Goal: Task Accomplishment & Management: Use online tool/utility

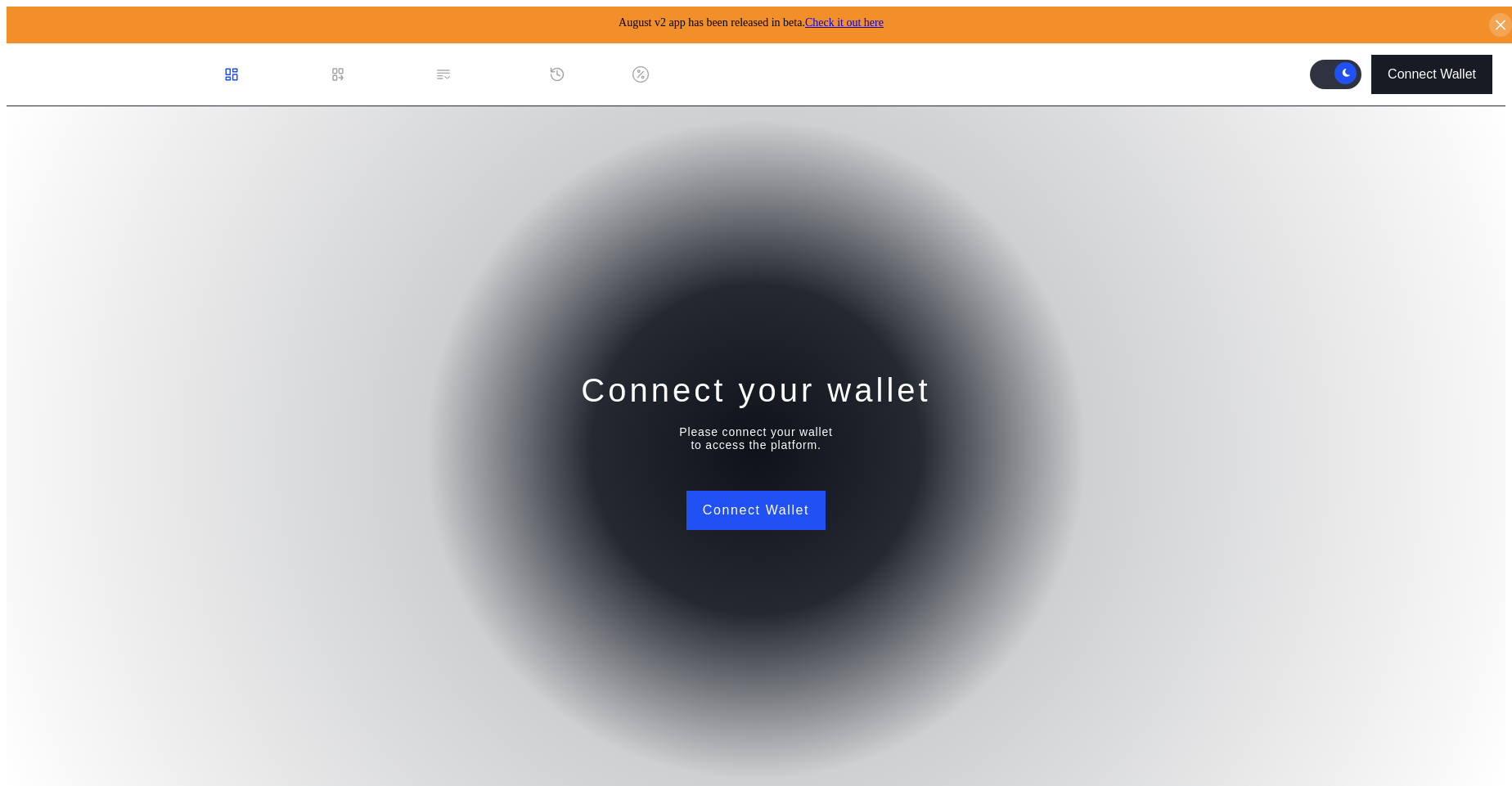
click at [1410, 78] on button "Connect Wallet" at bounding box center [1431, 74] width 121 height 39
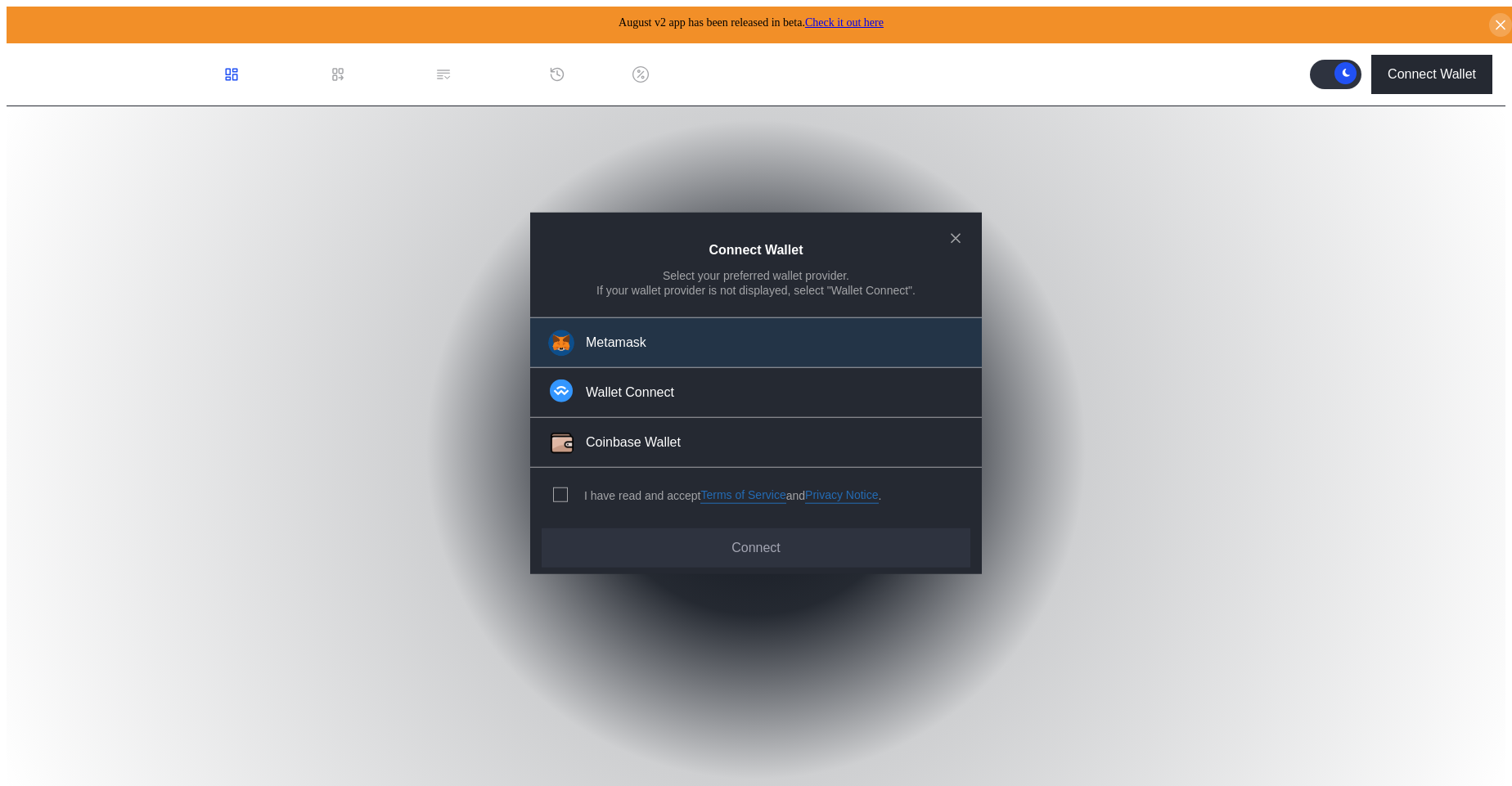
click at [637, 351] on div "Metamask" at bounding box center [616, 342] width 61 height 17
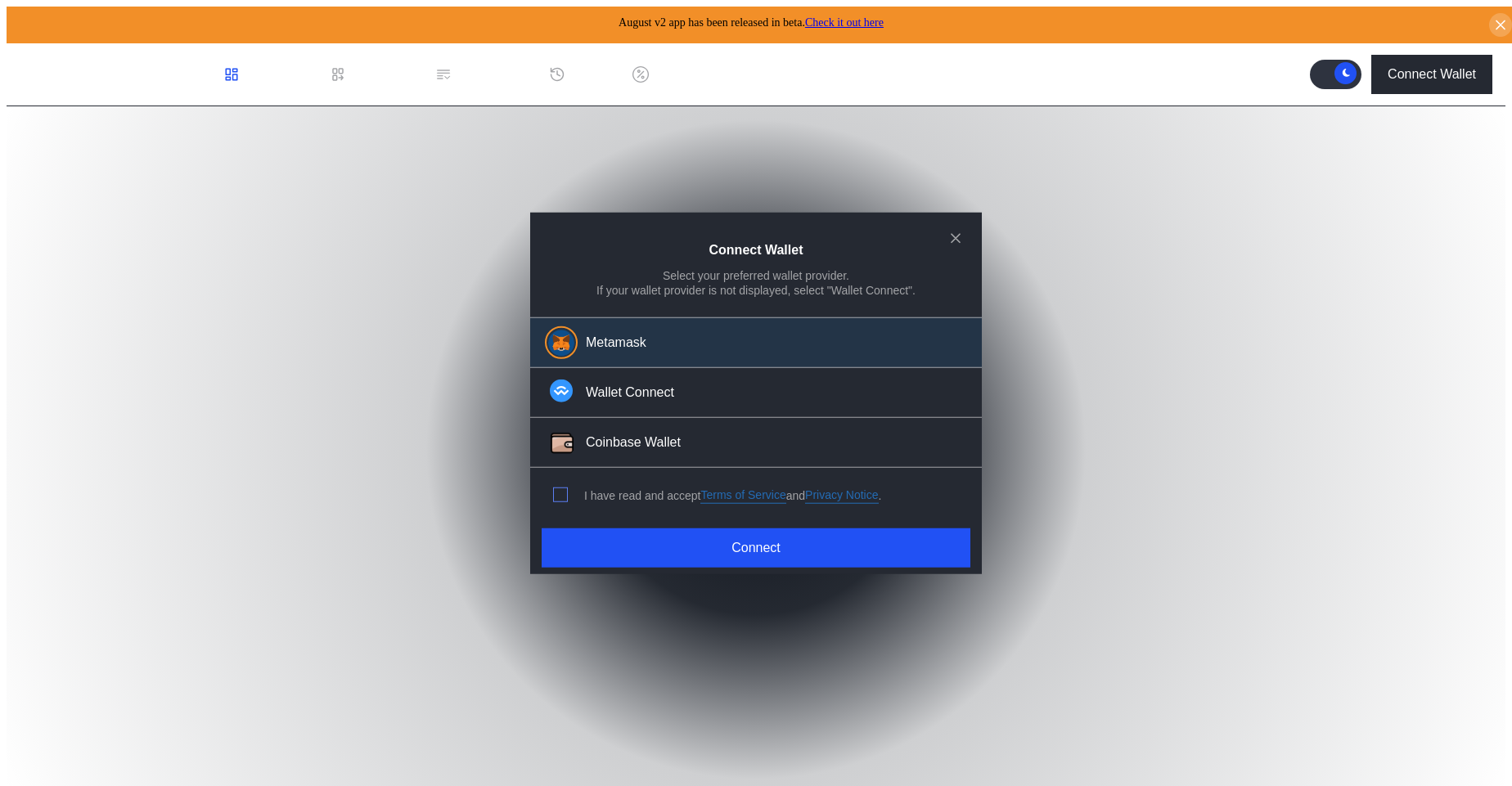
click at [557, 489] on span "modal" at bounding box center [560, 495] width 13 height 13
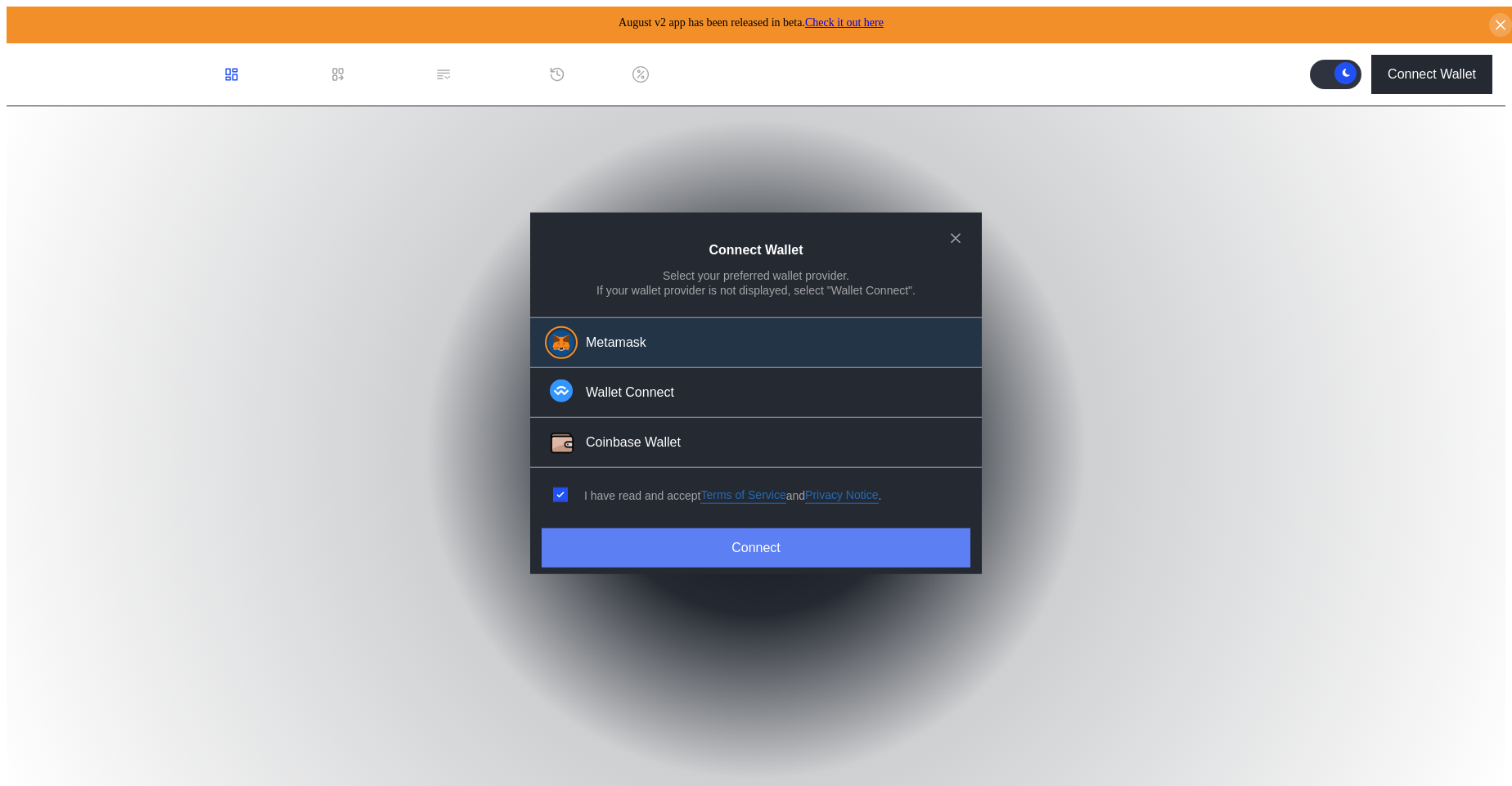
click at [665, 552] on button "Connect" at bounding box center [756, 548] width 429 height 39
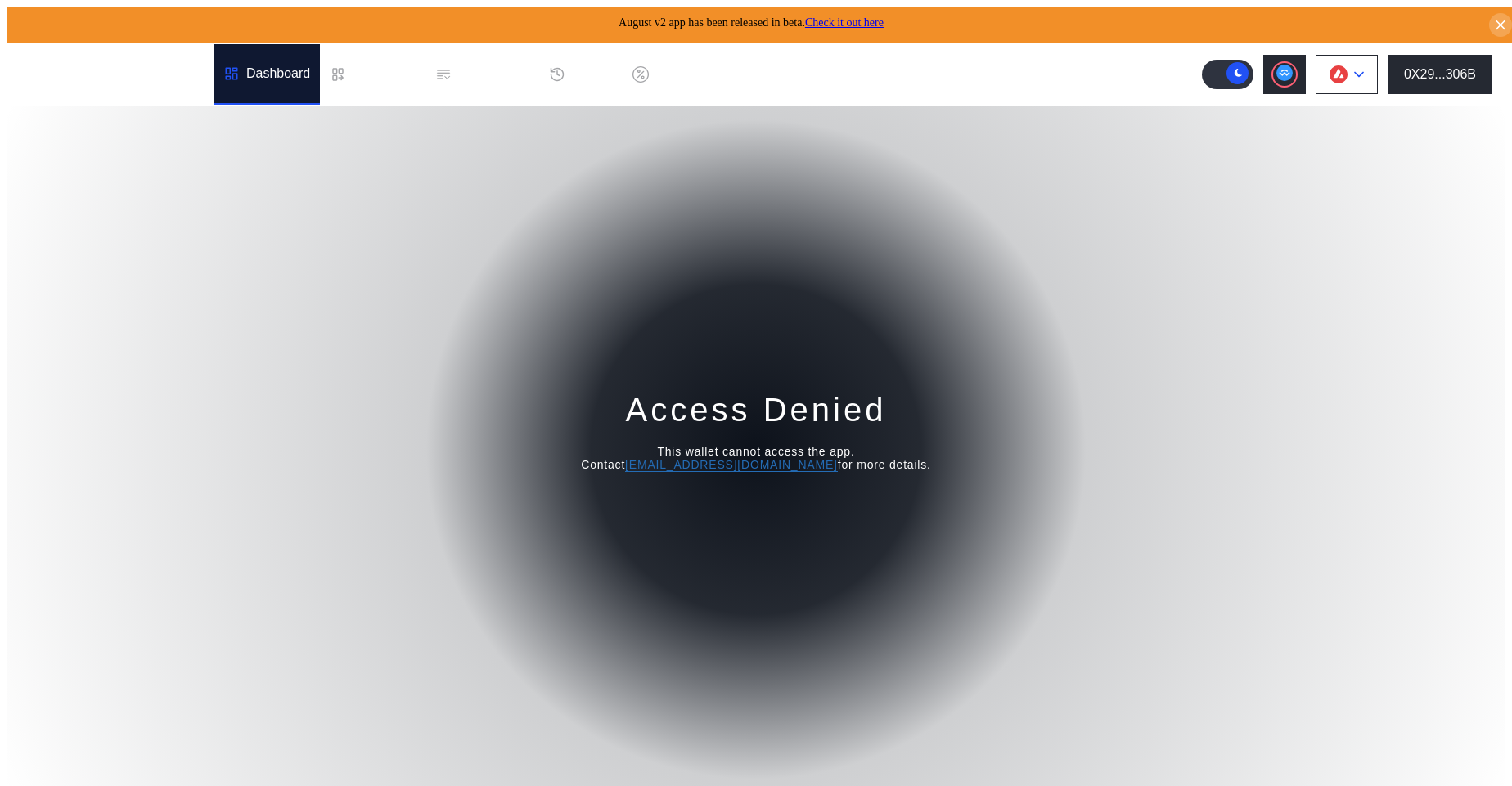
click at [1359, 69] on button at bounding box center [1347, 74] width 62 height 39
